Goal: Transaction & Acquisition: Purchase product/service

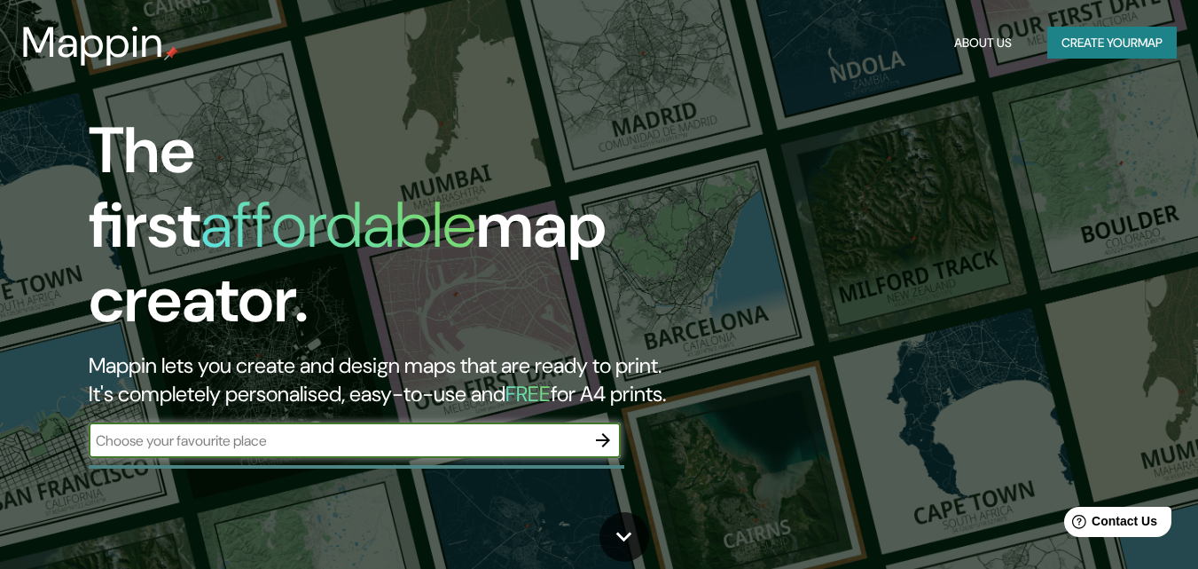
click at [222, 430] on input "text" at bounding box center [337, 440] width 497 height 20
type input "[GEOGRAPHIC_DATA]"
click at [612, 429] on icon "button" at bounding box center [602, 439] width 21 height 21
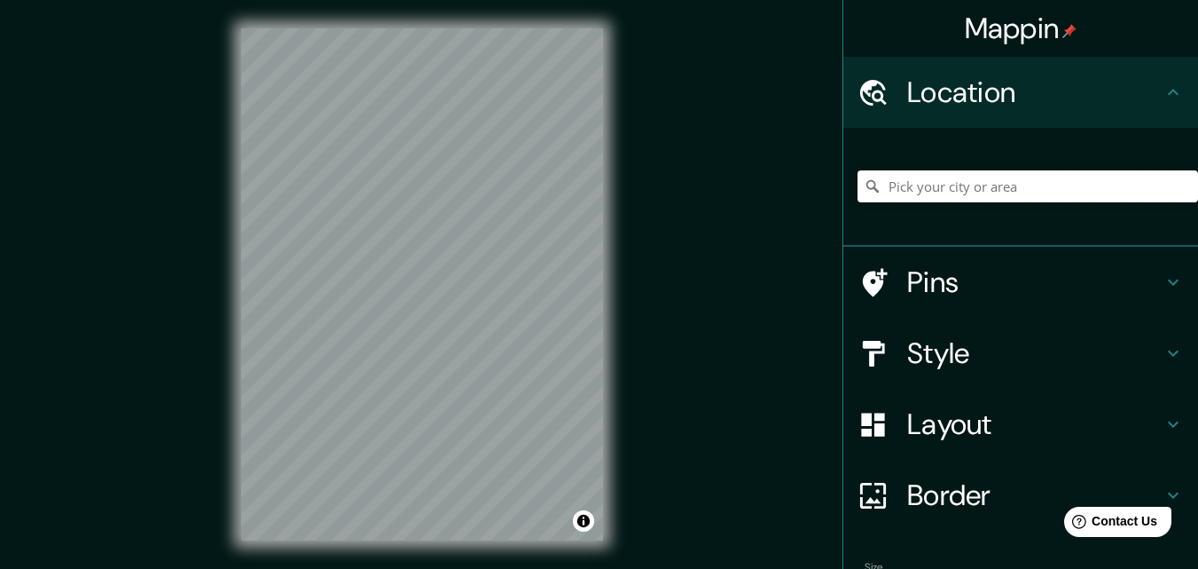
click at [906, 188] on input "Pick your city or area" at bounding box center [1028, 186] width 341 height 32
click at [965, 184] on input "[GEOGRAPHIC_DATA]" at bounding box center [1028, 186] width 341 height 32
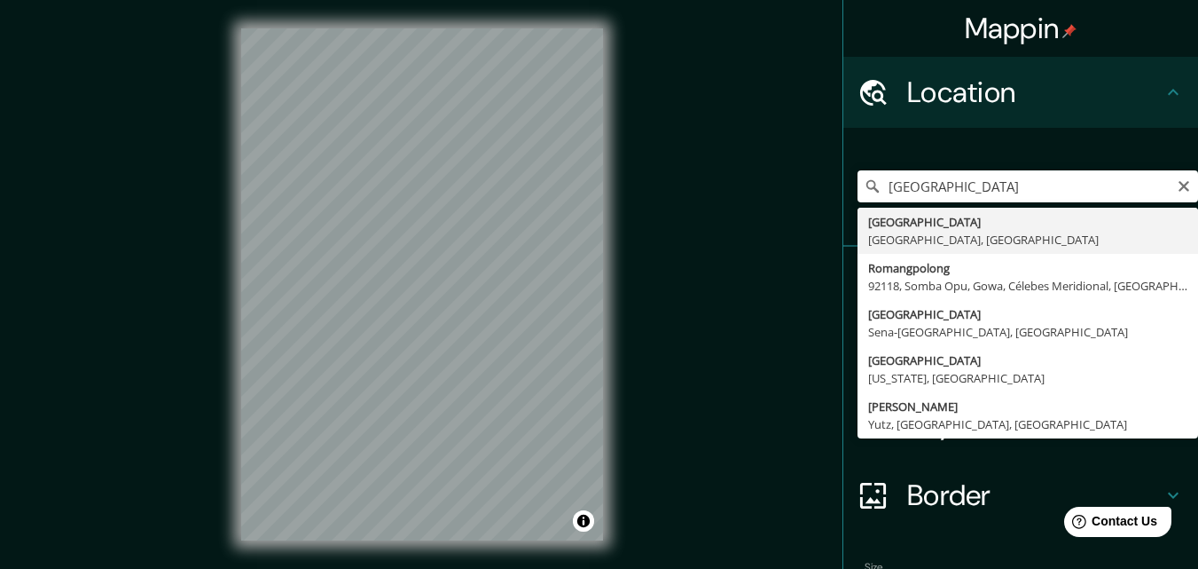
type input "[GEOGRAPHIC_DATA], [GEOGRAPHIC_DATA], [GEOGRAPHIC_DATA]"
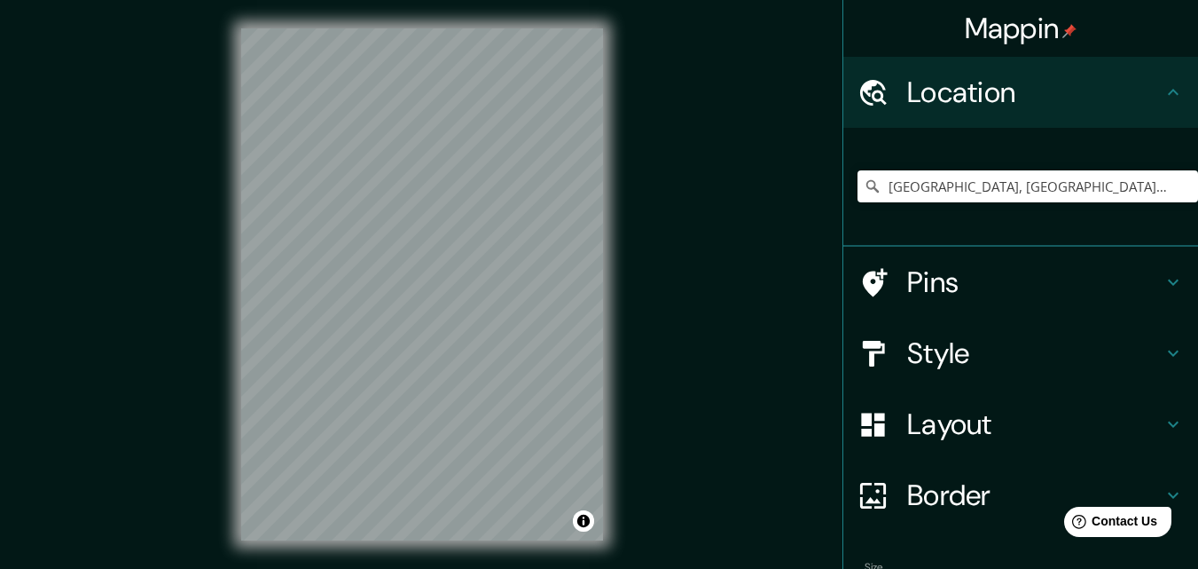
click at [956, 357] on h4 "Style" at bounding box center [1034, 352] width 255 height 35
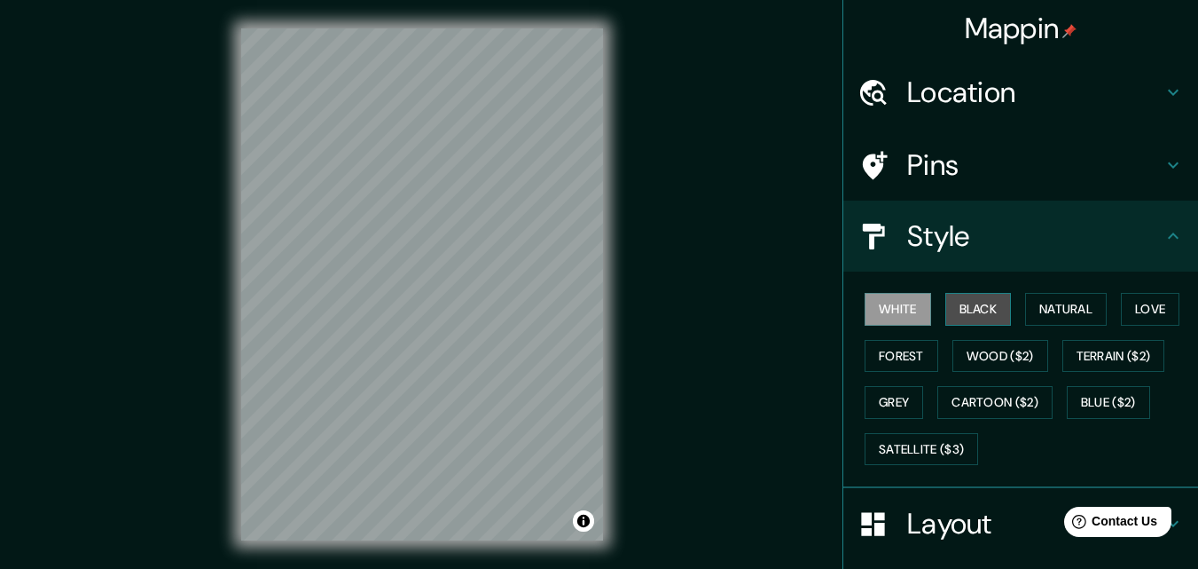
click at [962, 317] on button "Black" at bounding box center [978, 309] width 67 height 33
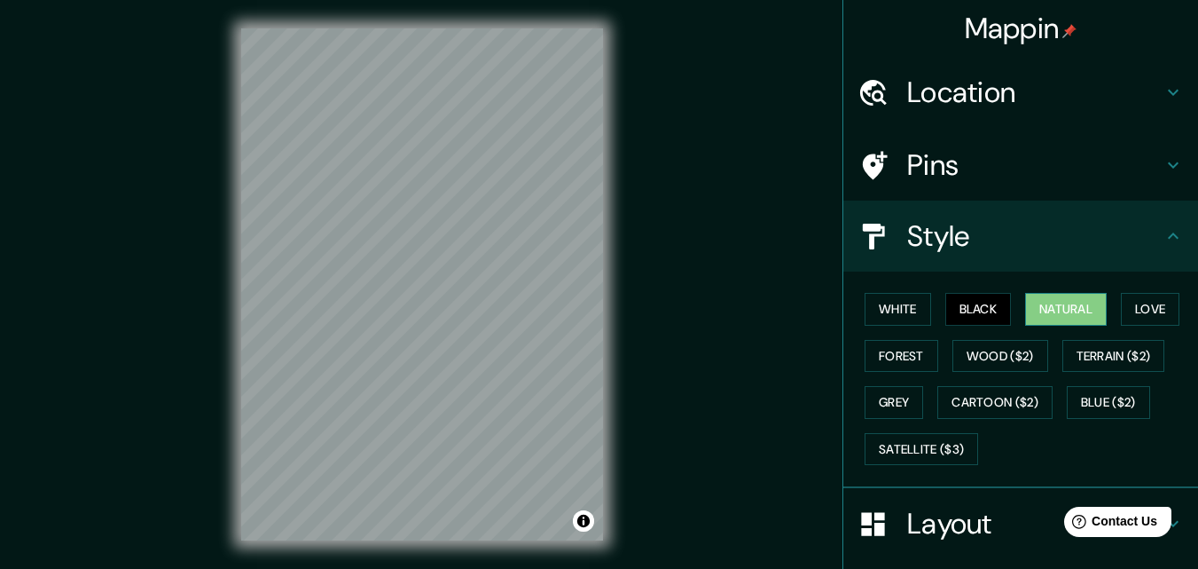
click at [1038, 305] on button "Natural" at bounding box center [1066, 309] width 82 height 33
click at [1142, 318] on button "Love" at bounding box center [1150, 309] width 59 height 33
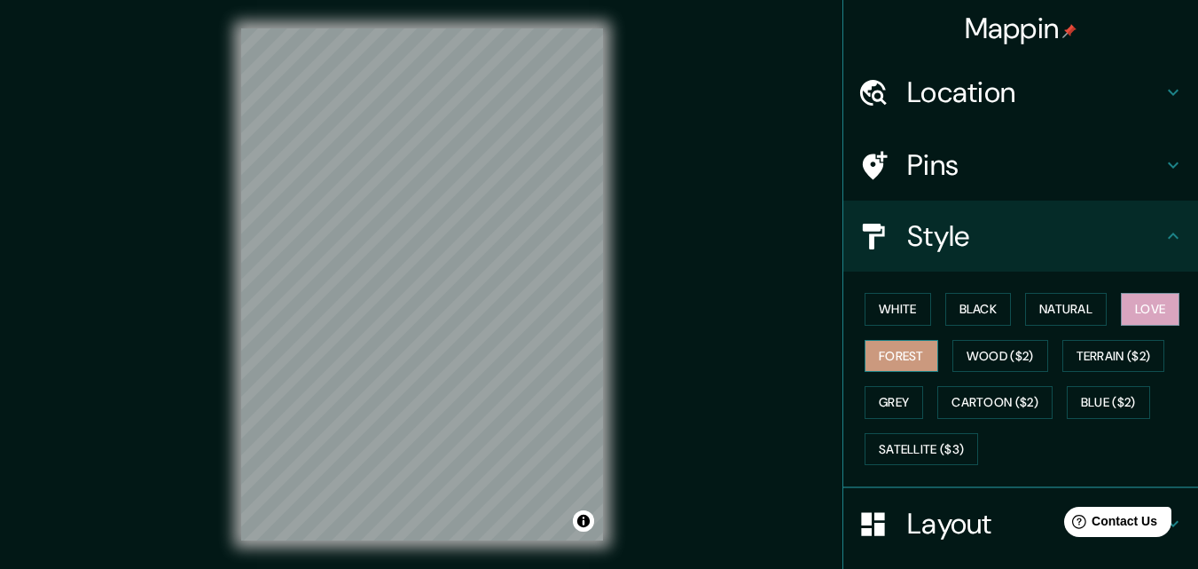
click at [893, 357] on button "Forest" at bounding box center [902, 356] width 74 height 33
click at [970, 357] on button "Wood ($2)" at bounding box center [1001, 356] width 96 height 33
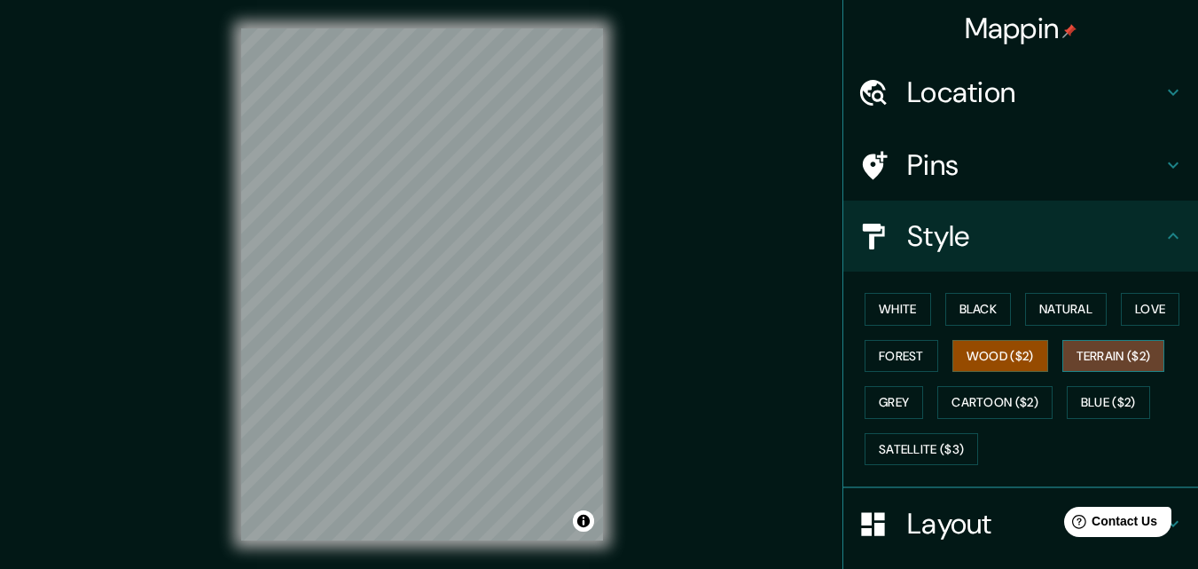
click at [1086, 347] on button "Terrain ($2)" at bounding box center [1114, 356] width 103 height 33
click at [896, 404] on button "Grey" at bounding box center [894, 402] width 59 height 33
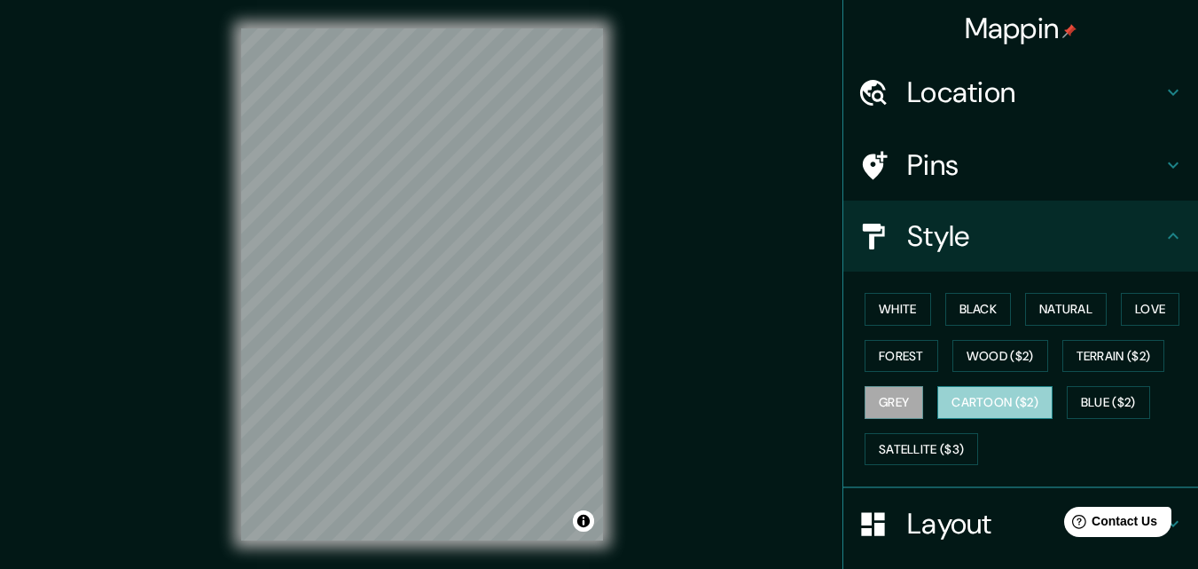
click at [958, 398] on button "Cartoon ($2)" at bounding box center [994, 402] width 115 height 33
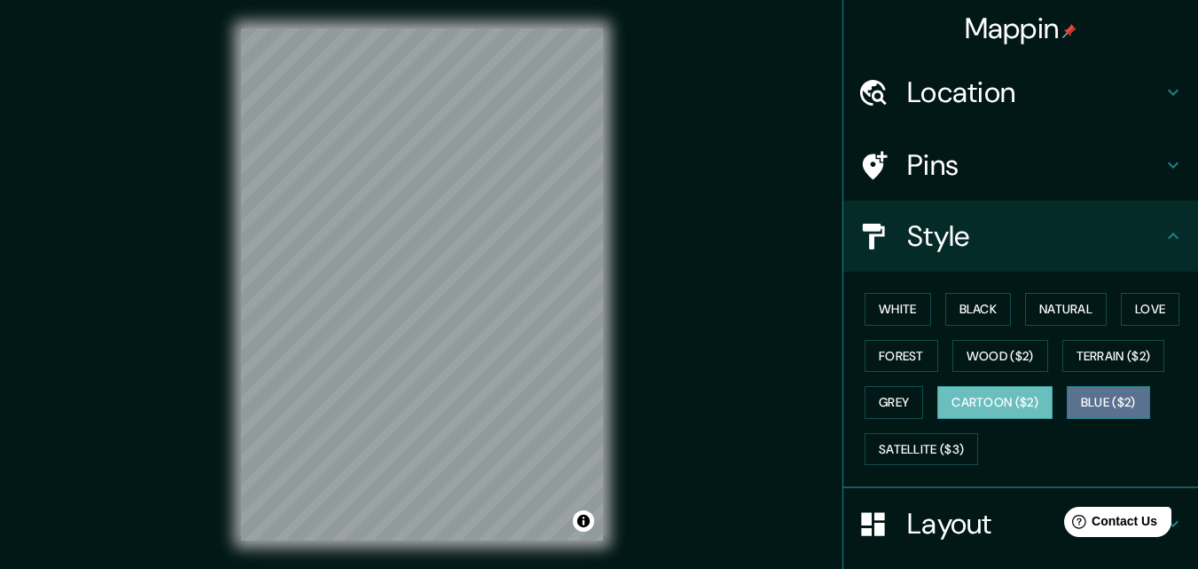
click at [1091, 406] on button "Blue ($2)" at bounding box center [1108, 402] width 83 height 33
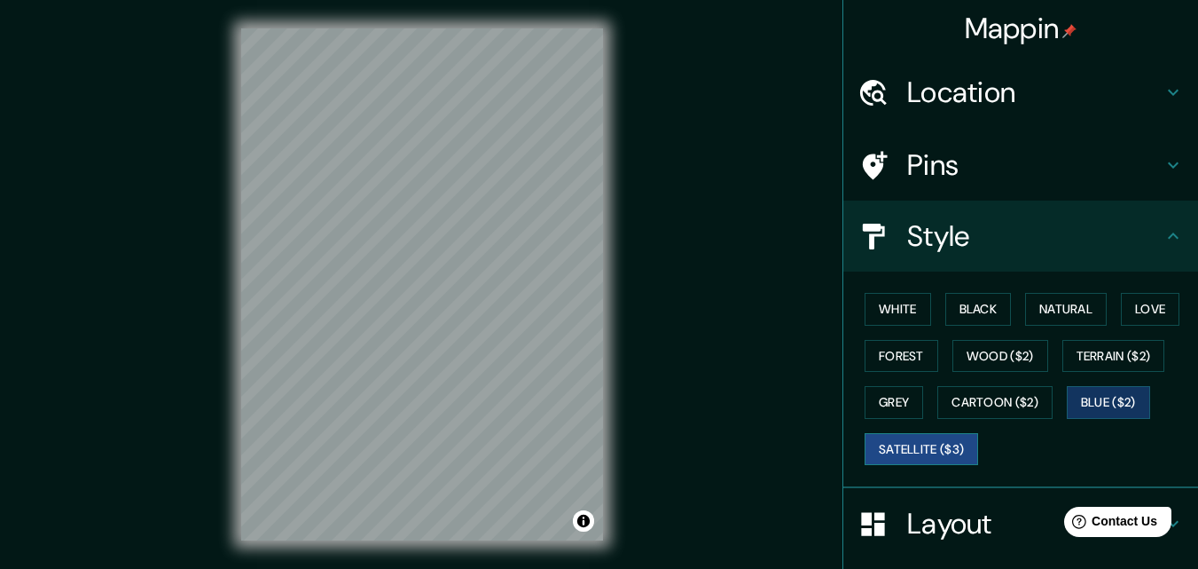
click at [865, 456] on button "Satellite ($3)" at bounding box center [922, 449] width 114 height 33
click at [882, 320] on button "White" at bounding box center [898, 309] width 67 height 33
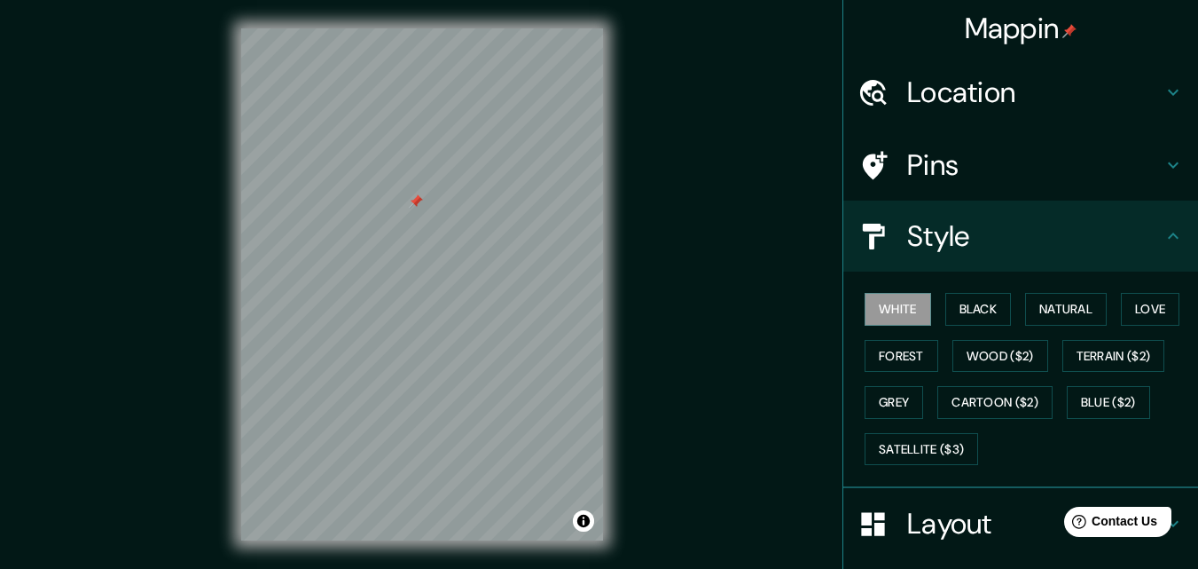
click at [699, 225] on div "Mappin Location [GEOGRAPHIC_DATA], [GEOGRAPHIC_DATA], [GEOGRAPHIC_DATA] Pins St…" at bounding box center [599, 298] width 1198 height 597
click at [223, 538] on div "© Mapbox © OpenStreetMap Improve this map" at bounding box center [422, 284] width 419 height 569
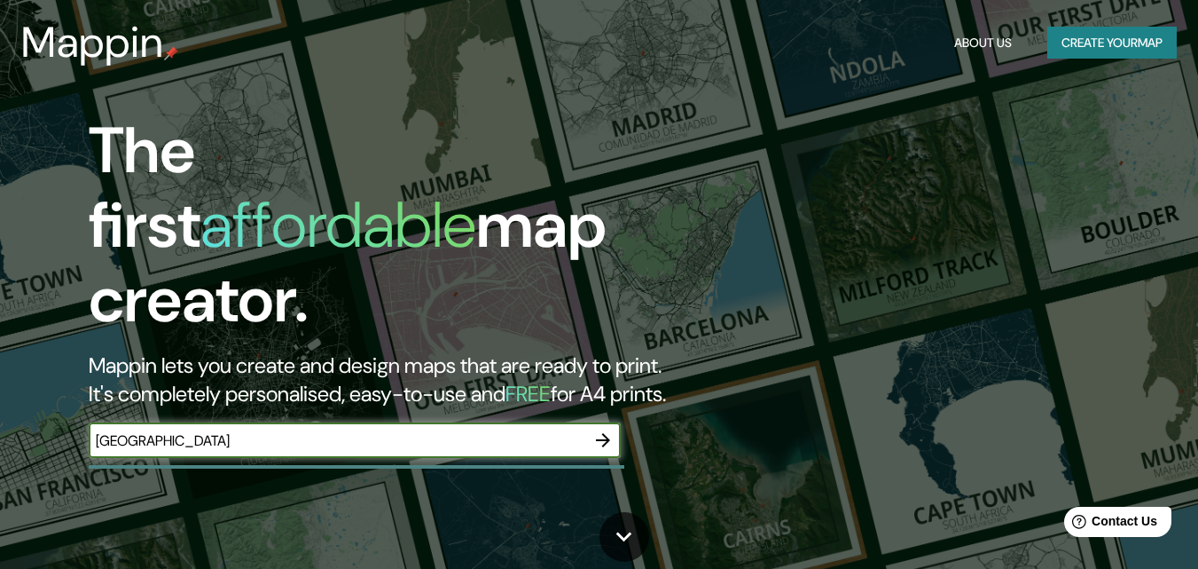
type input "[GEOGRAPHIC_DATA]"
click at [600, 429] on icon "button" at bounding box center [602, 439] width 21 height 21
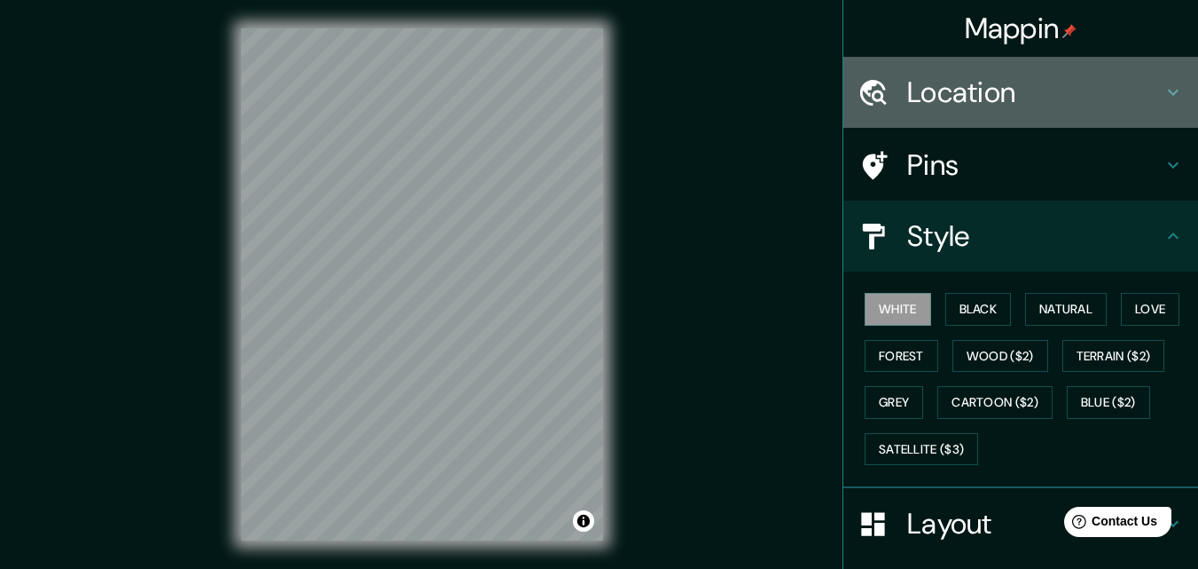
click at [961, 106] on h4 "Location" at bounding box center [1034, 91] width 255 height 35
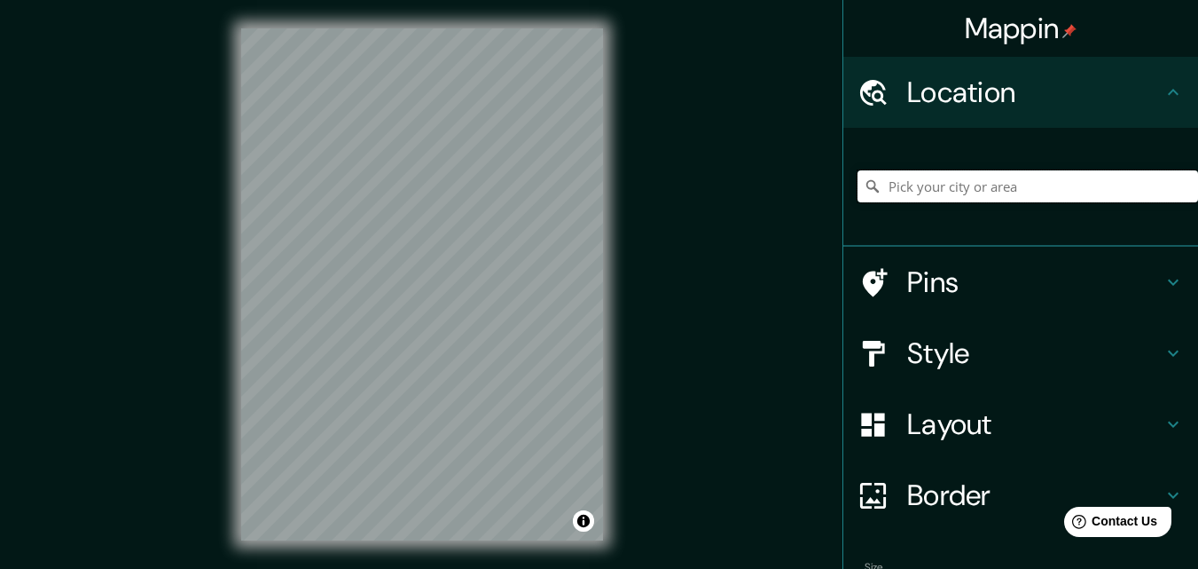
click at [931, 189] on input "Pick your city or area" at bounding box center [1028, 186] width 341 height 32
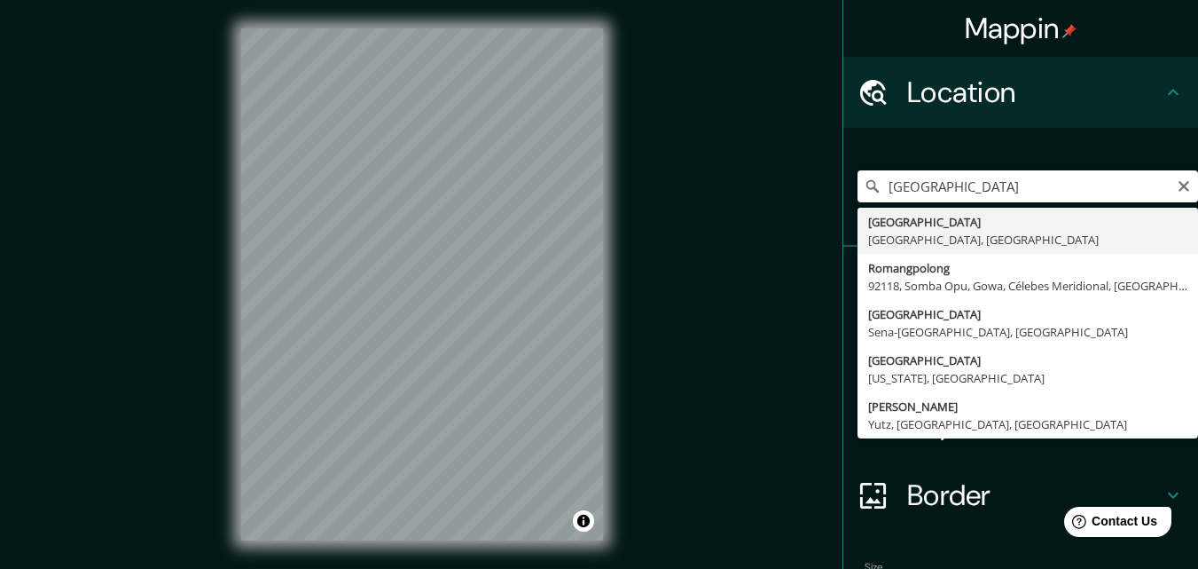
type input "[GEOGRAPHIC_DATA], [GEOGRAPHIC_DATA], [GEOGRAPHIC_DATA]"
